Goal: Information Seeking & Learning: Learn about a topic

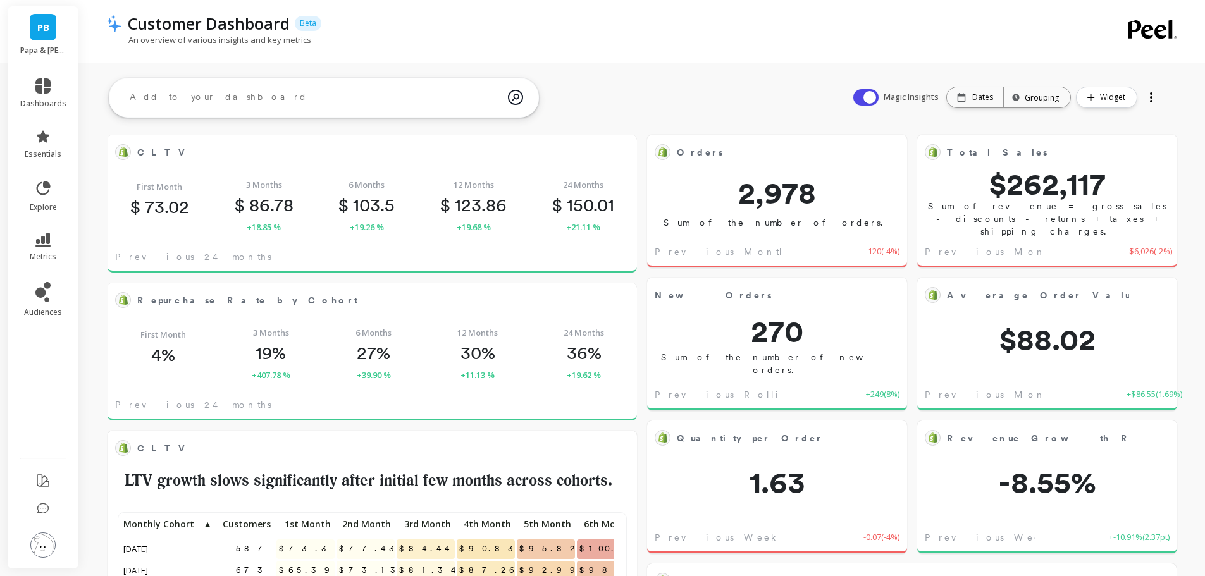
scroll to position [339, 484]
click at [42, 278] on li "audiences" at bounding box center [43, 300] width 61 height 51
click at [42, 299] on icon at bounding box center [42, 292] width 15 height 20
click at [42, 297] on icon at bounding box center [40, 293] width 10 height 10
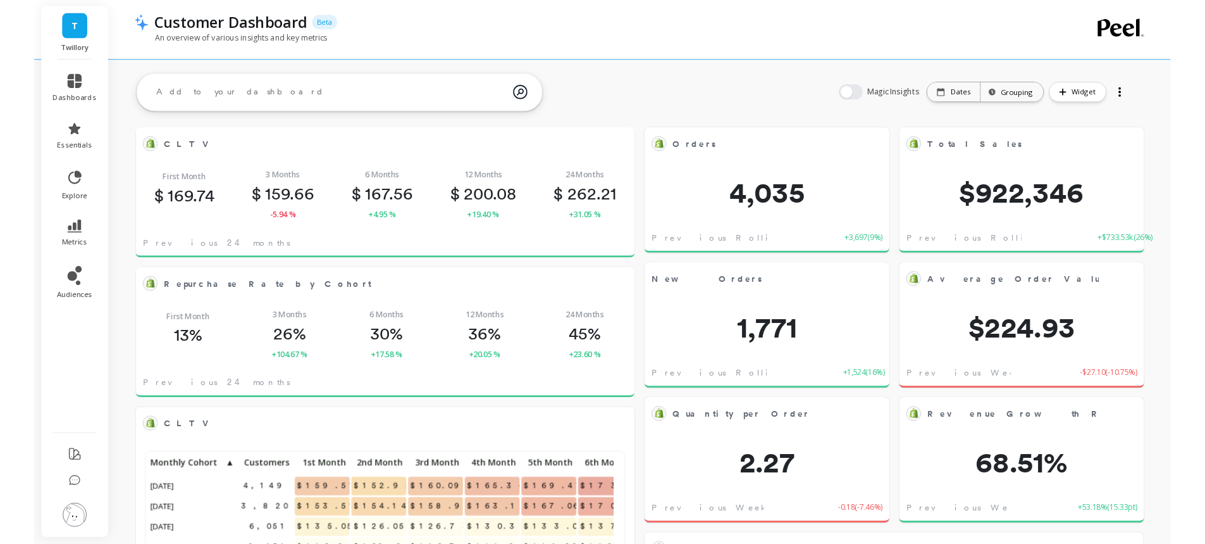
scroll to position [339, 484]
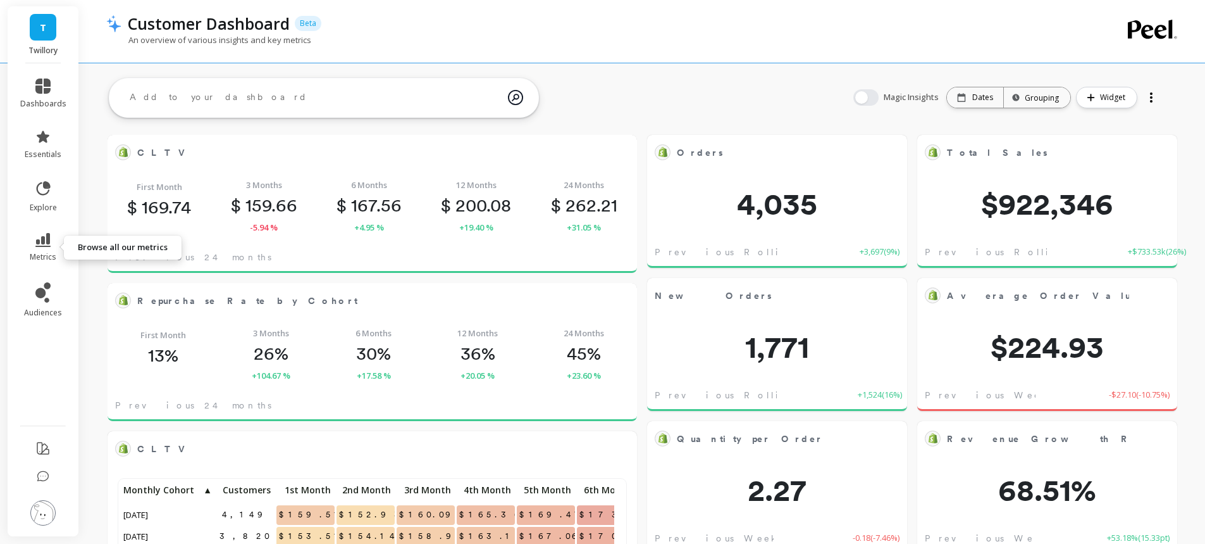
click at [48, 244] on icon at bounding box center [42, 240] width 15 height 14
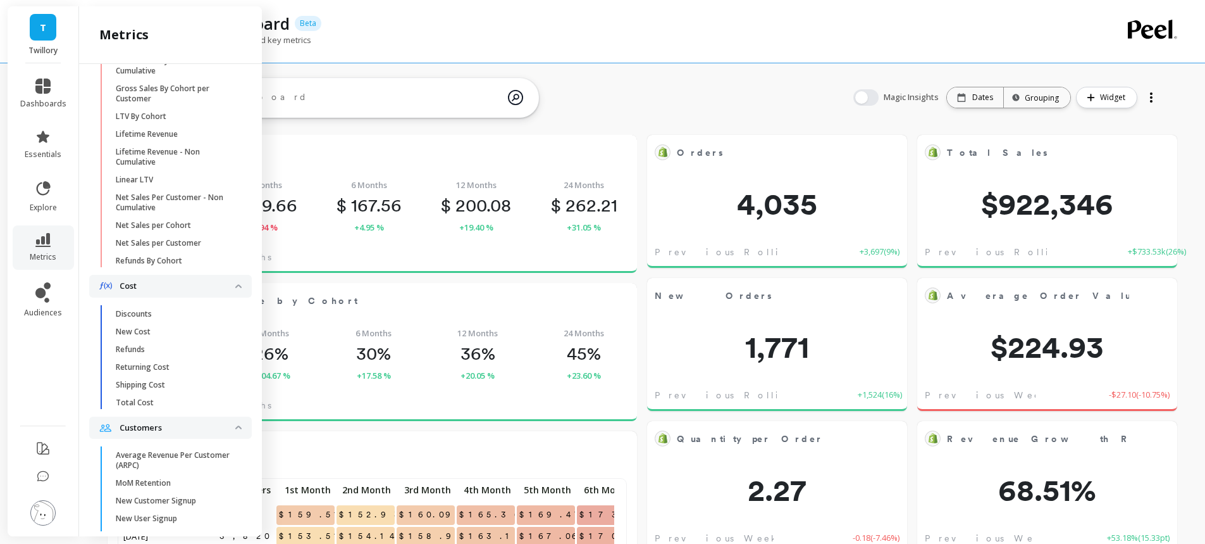
scroll to position [608, 0]
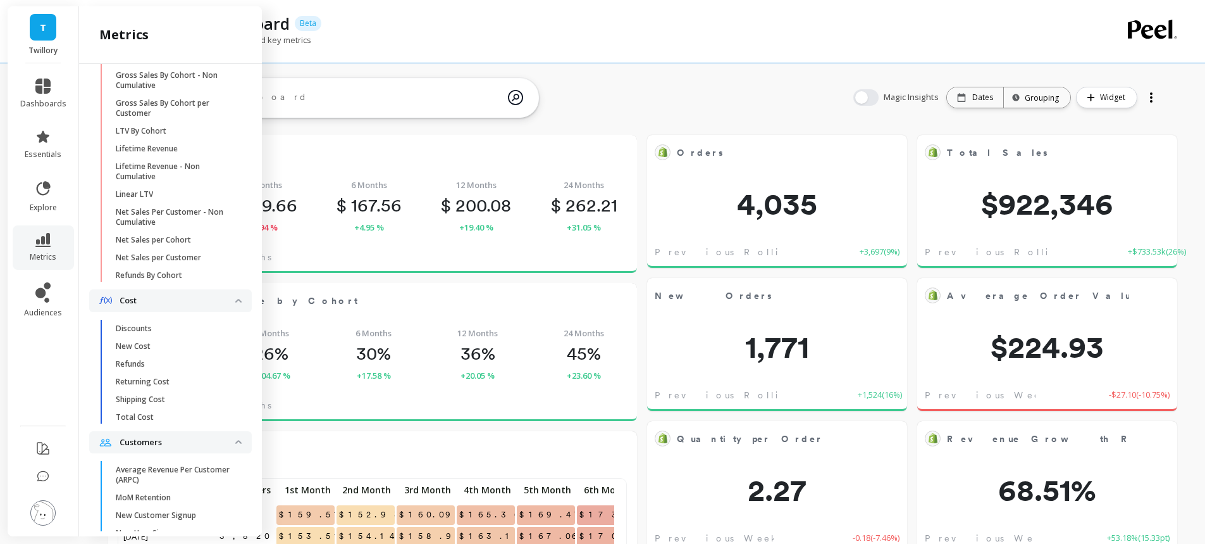
click at [494, 28] on div "Customer Dashboard Beta" at bounding box center [598, 24] width 955 height 22
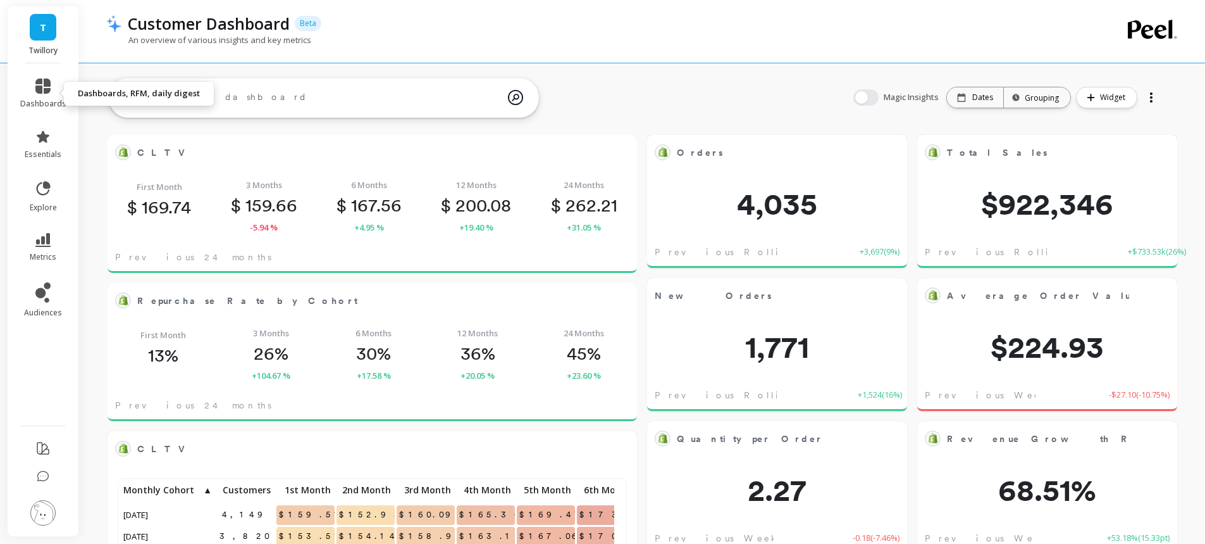
click at [45, 99] on span "dashboards" at bounding box center [43, 104] width 46 height 10
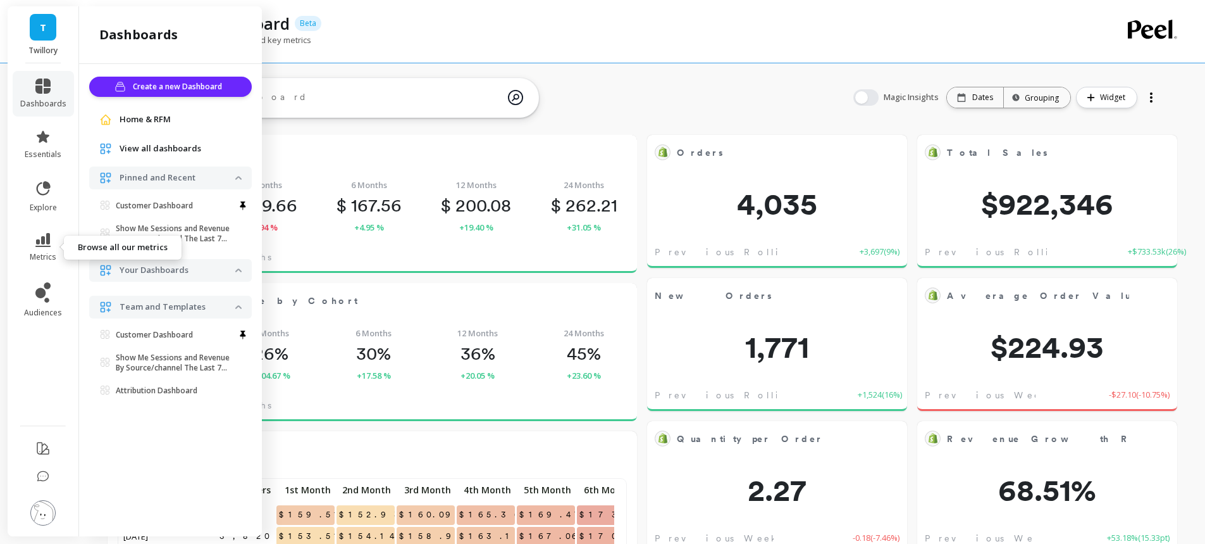
click at [39, 246] on icon at bounding box center [42, 240] width 15 height 14
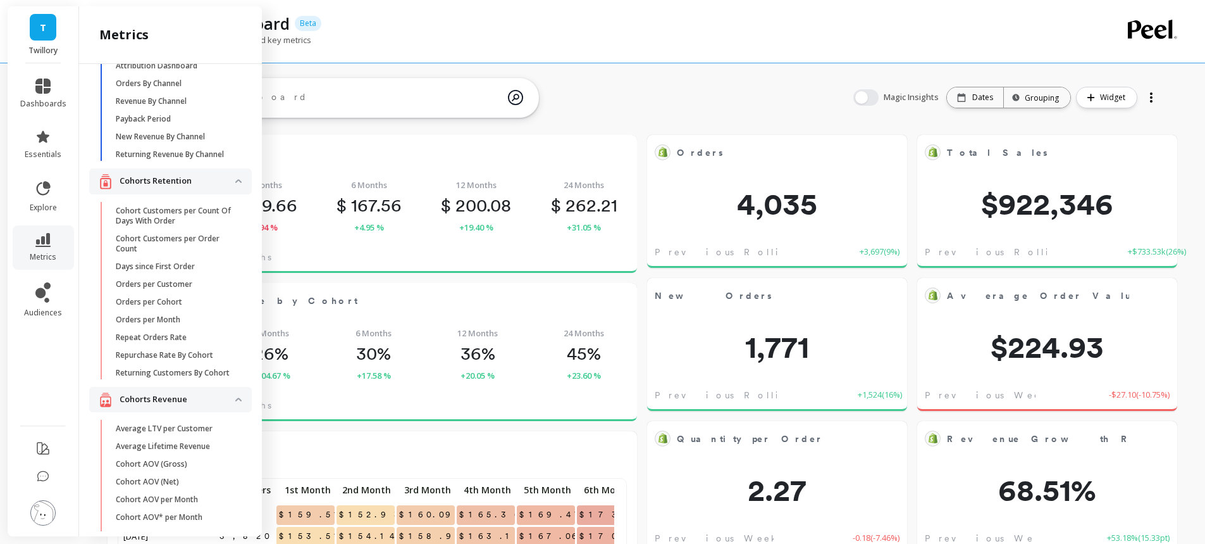
scroll to position [49, 0]
click at [180, 290] on p "Orders per Customer" at bounding box center [154, 285] width 77 height 10
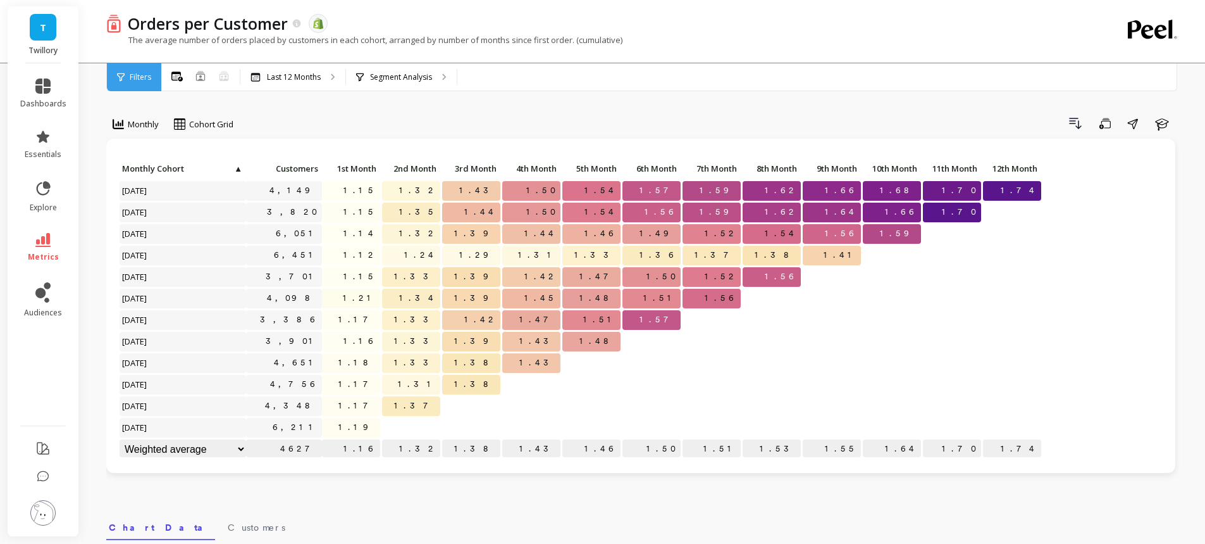
click at [142, 124] on span "Monthly" at bounding box center [143, 124] width 31 height 12
click at [309, 121] on div "Drill Down Save Share Learn" at bounding box center [711, 123] width 938 height 20
click at [144, 125] on span "Monthly" at bounding box center [143, 124] width 31 height 12
click at [132, 179] on div "Quarterly" at bounding box center [153, 177] width 72 height 12
